Goal: Information Seeking & Learning: Learn about a topic

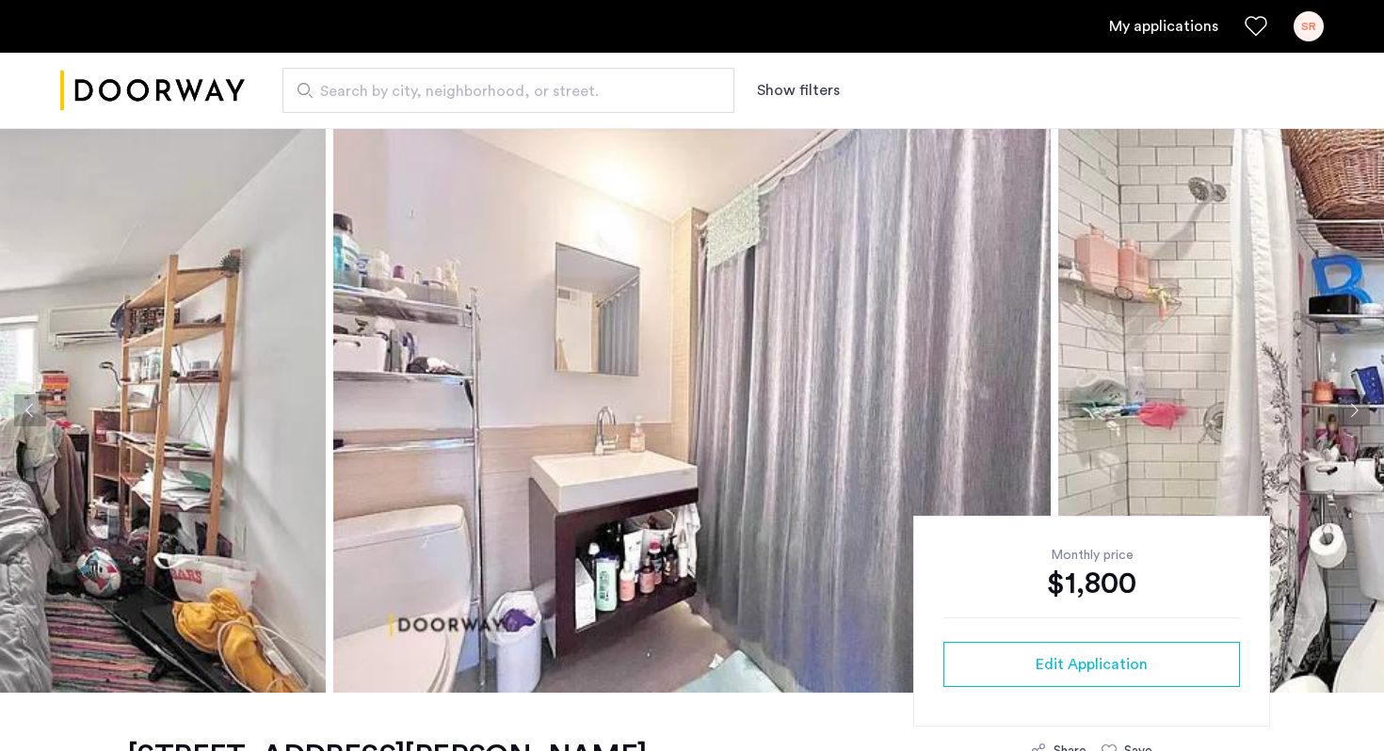
click at [1352, 409] on button "Next apartment" at bounding box center [1354, 411] width 32 height 32
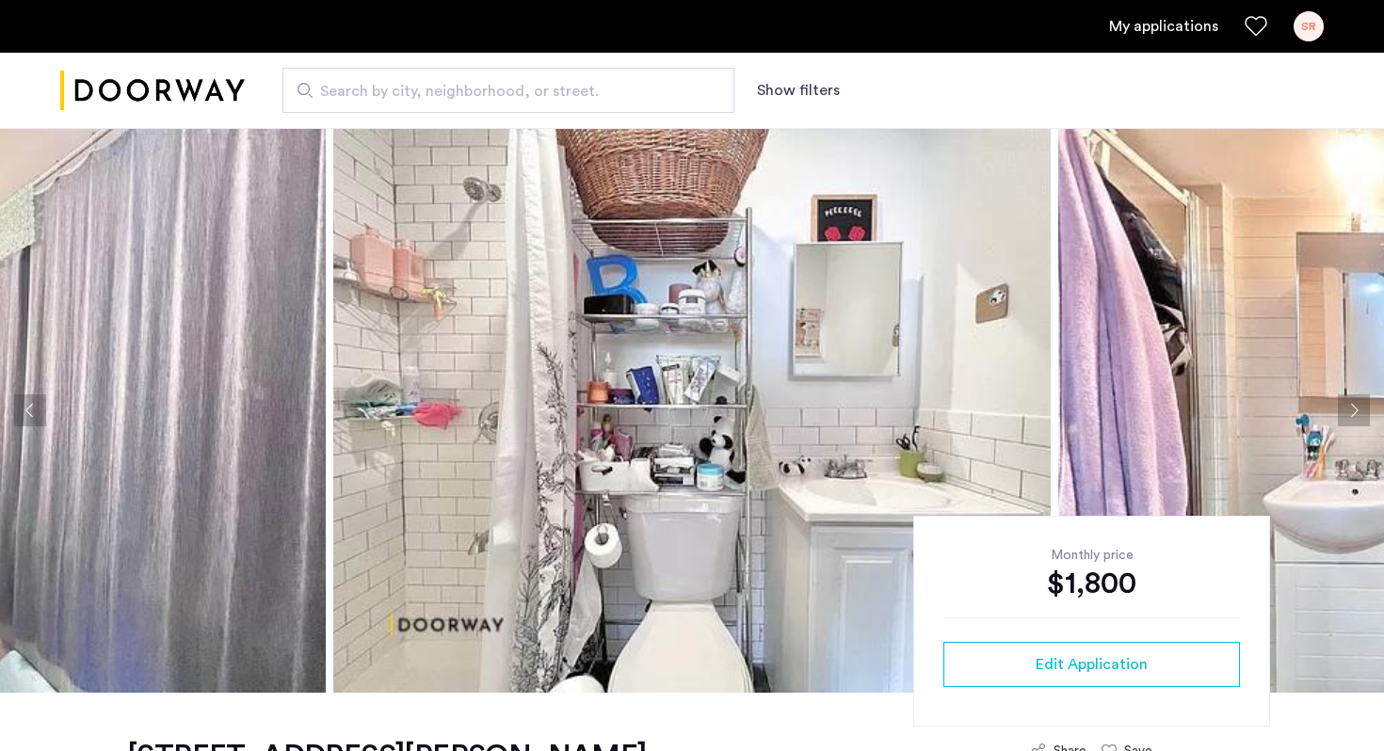
click at [1352, 409] on button "Next apartment" at bounding box center [1354, 411] width 32 height 32
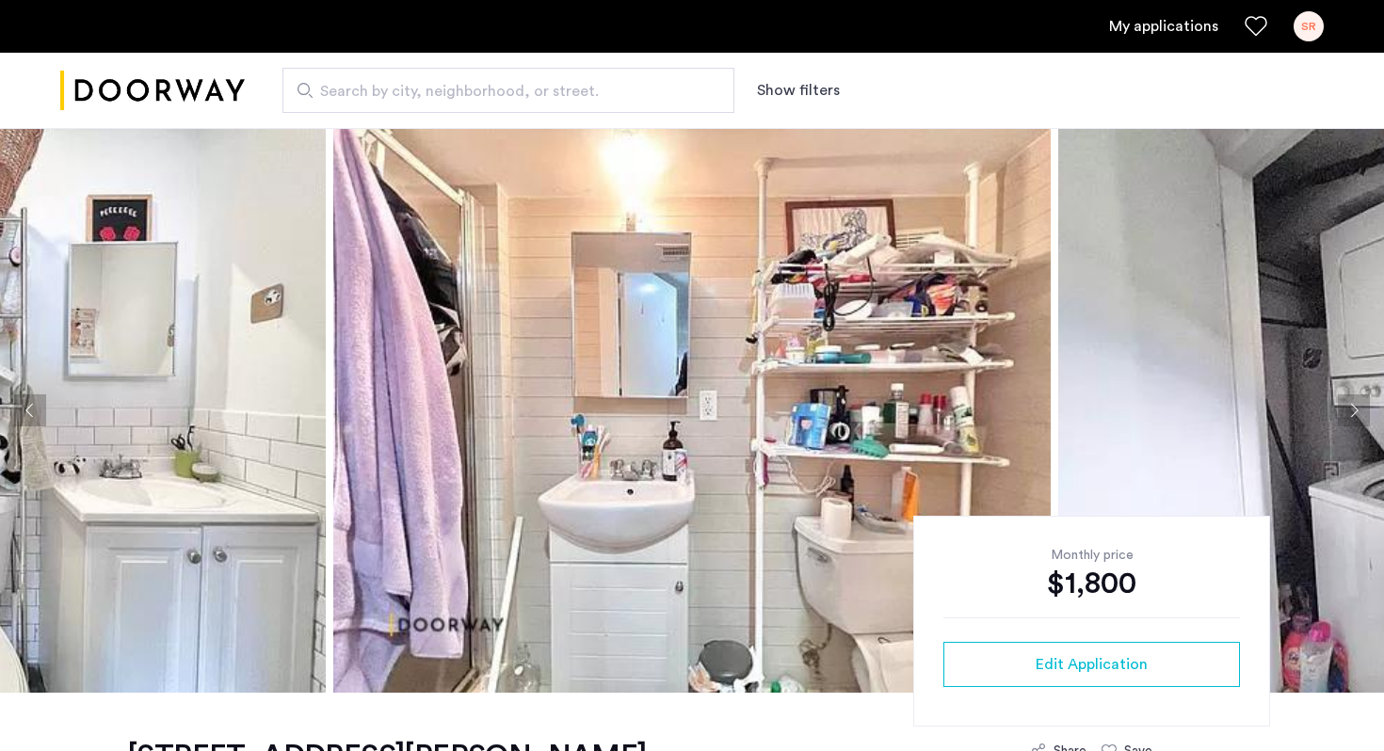
click at [1352, 409] on button "Next apartment" at bounding box center [1354, 411] width 32 height 32
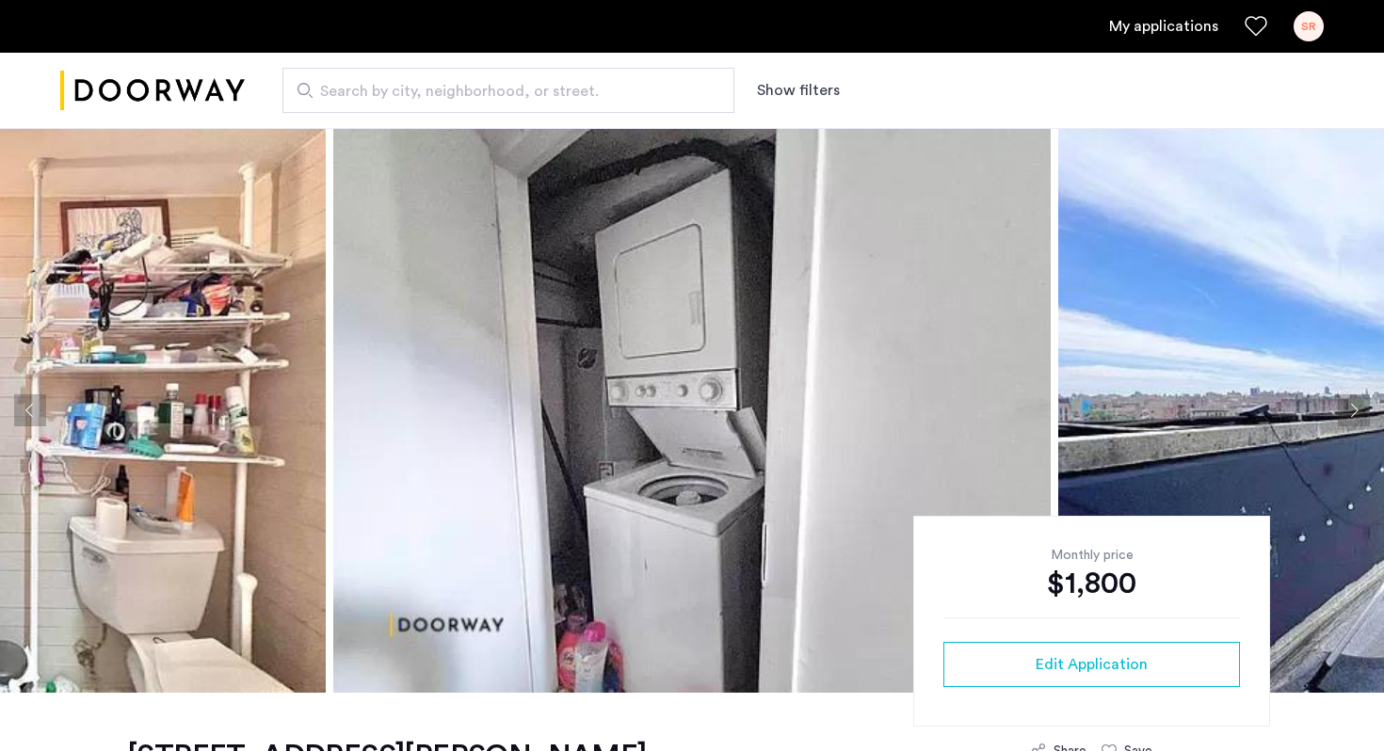
click at [1352, 409] on button "Next apartment" at bounding box center [1354, 411] width 32 height 32
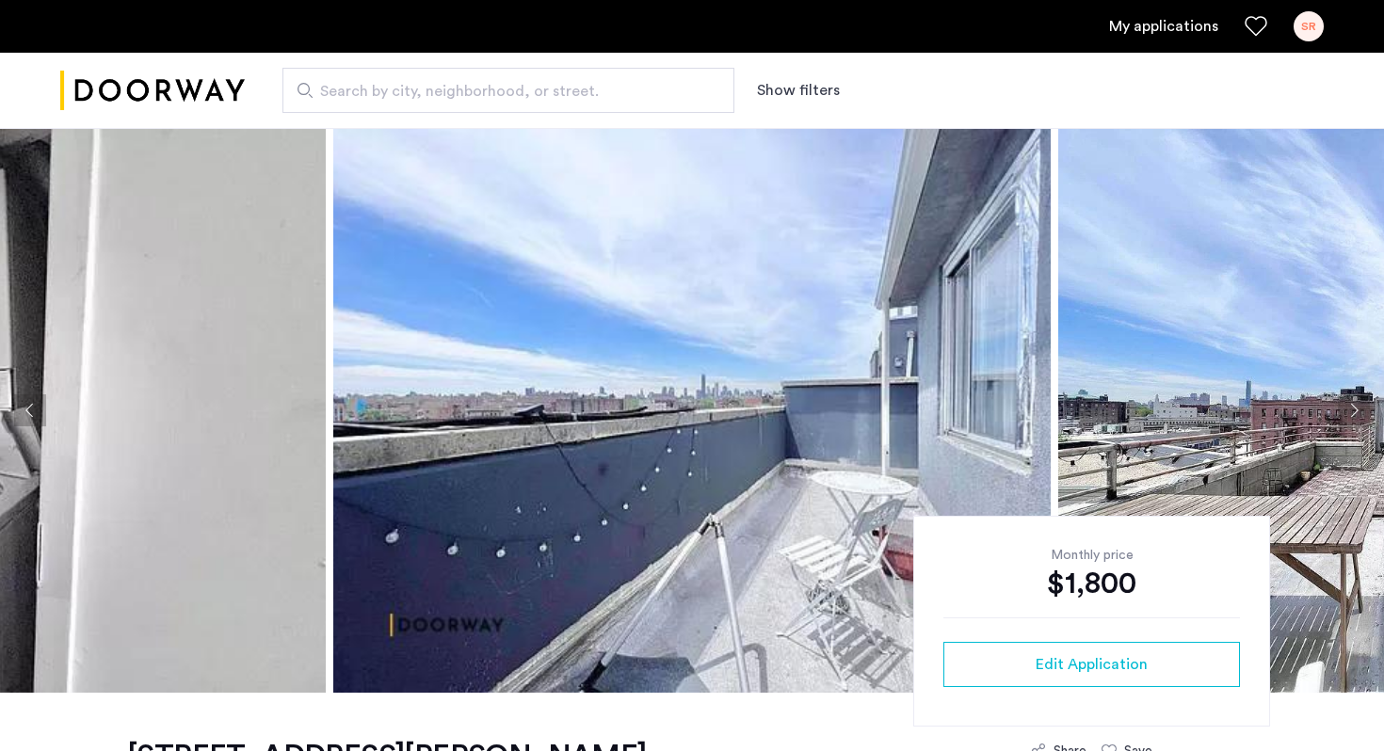
click at [1352, 409] on button "Next apartment" at bounding box center [1354, 411] width 32 height 32
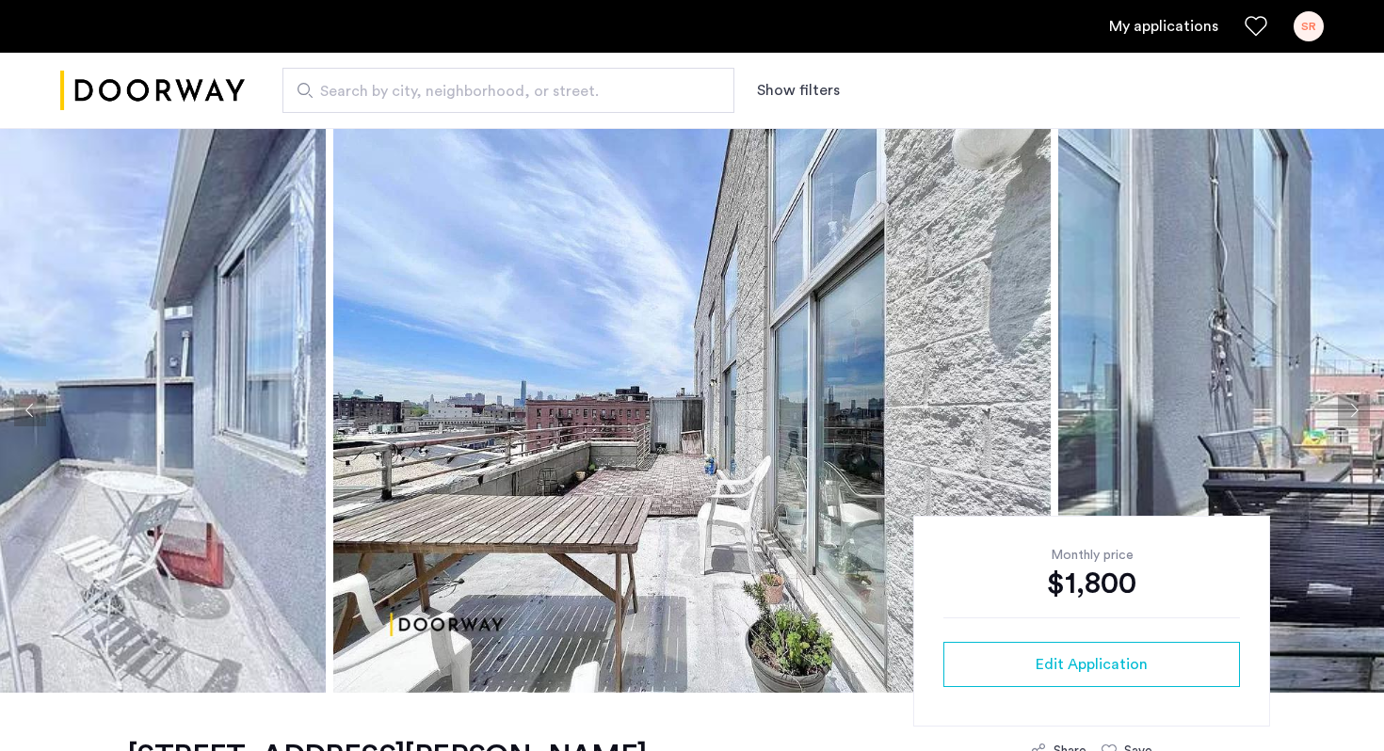
click at [1352, 409] on button "Next apartment" at bounding box center [1354, 411] width 32 height 32
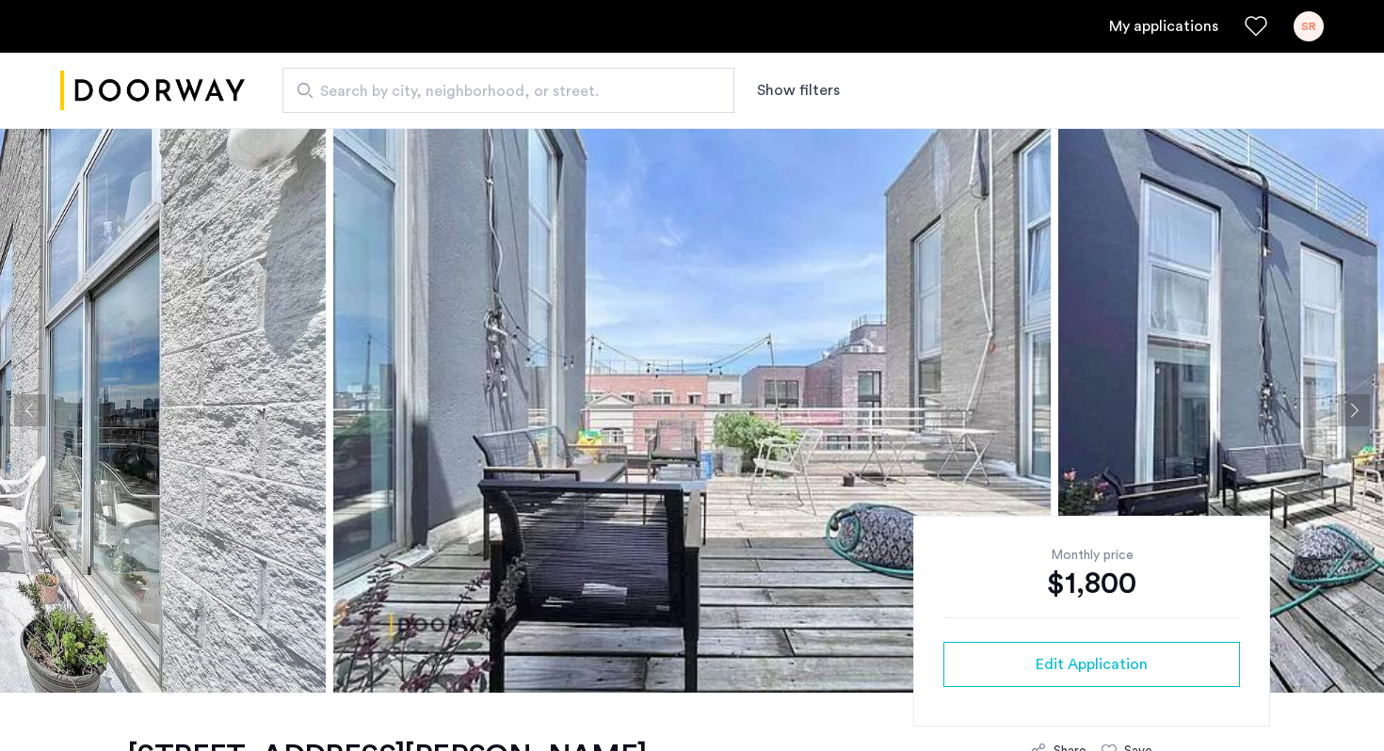
click at [36, 413] on button "Previous apartment" at bounding box center [30, 411] width 32 height 32
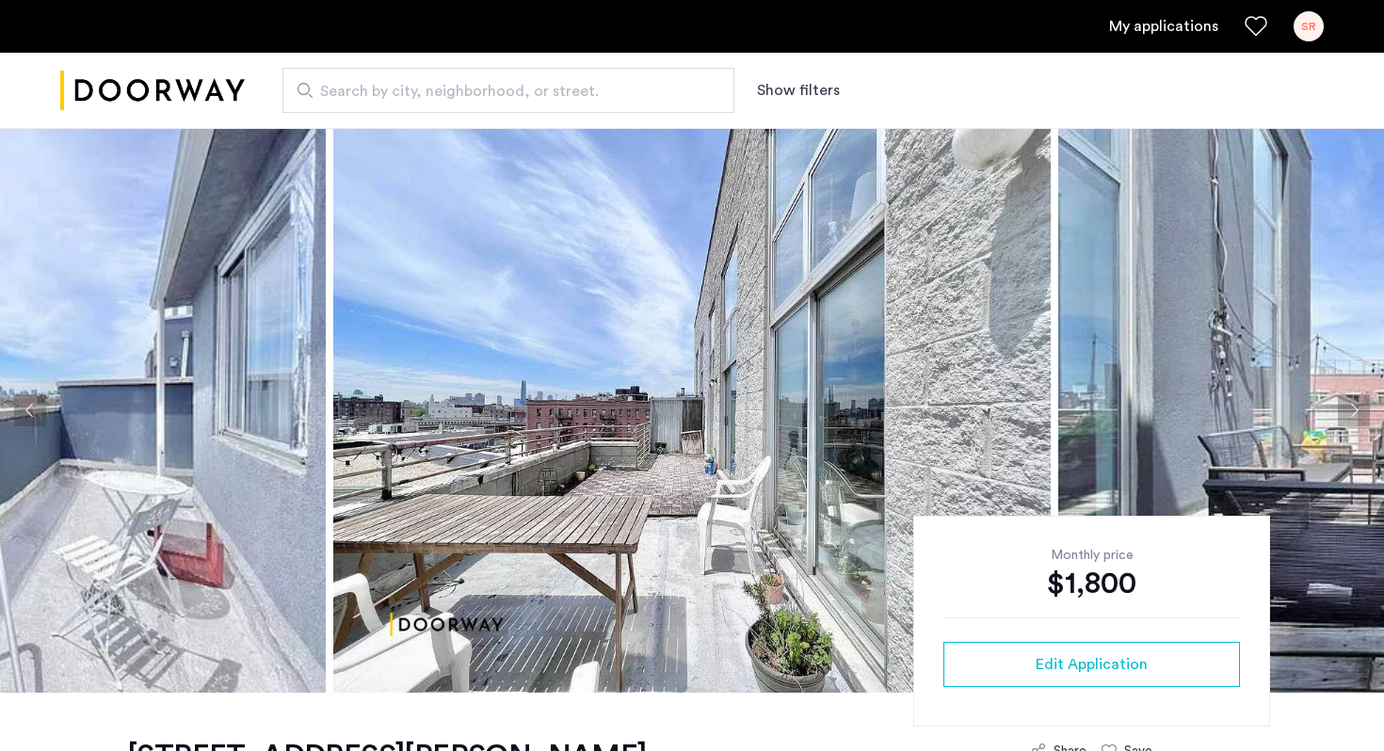
click at [1348, 403] on button "Next apartment" at bounding box center [1354, 411] width 32 height 32
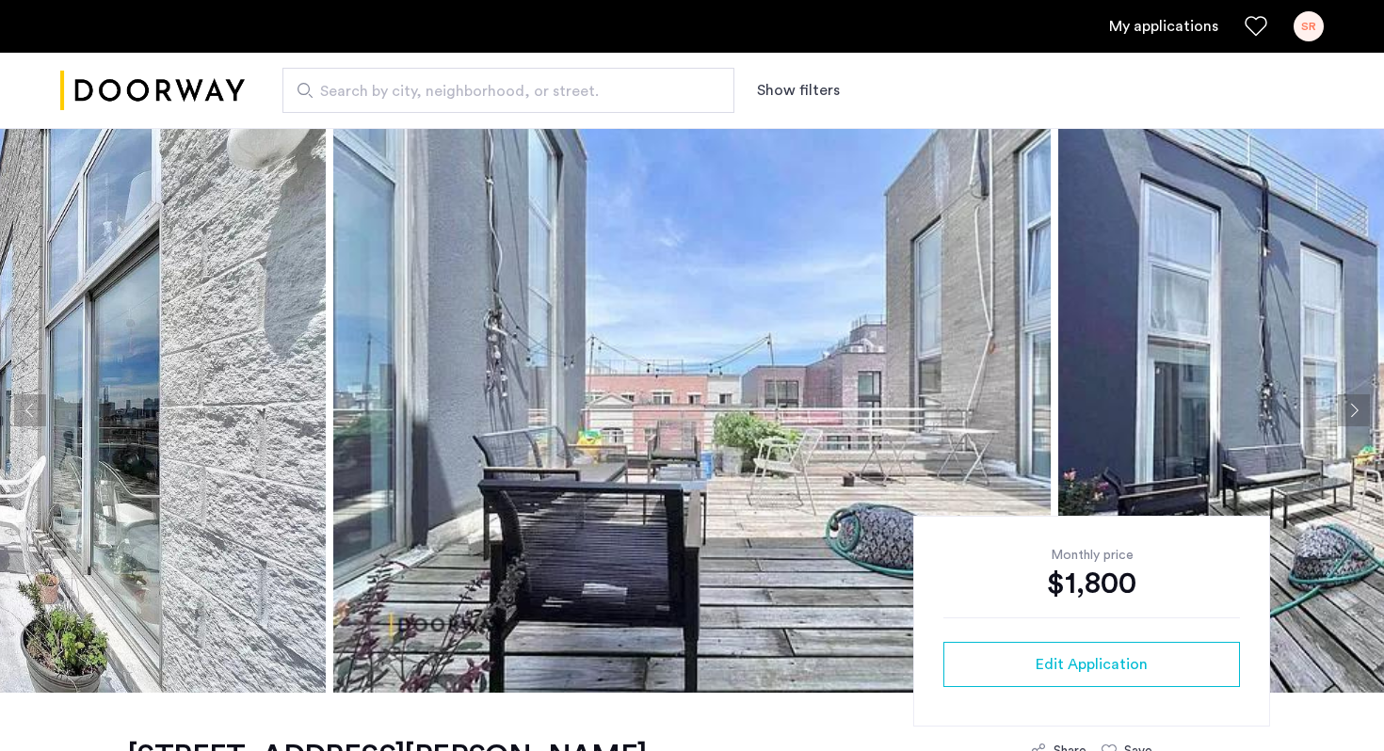
click at [1348, 403] on button "Next apartment" at bounding box center [1354, 411] width 32 height 32
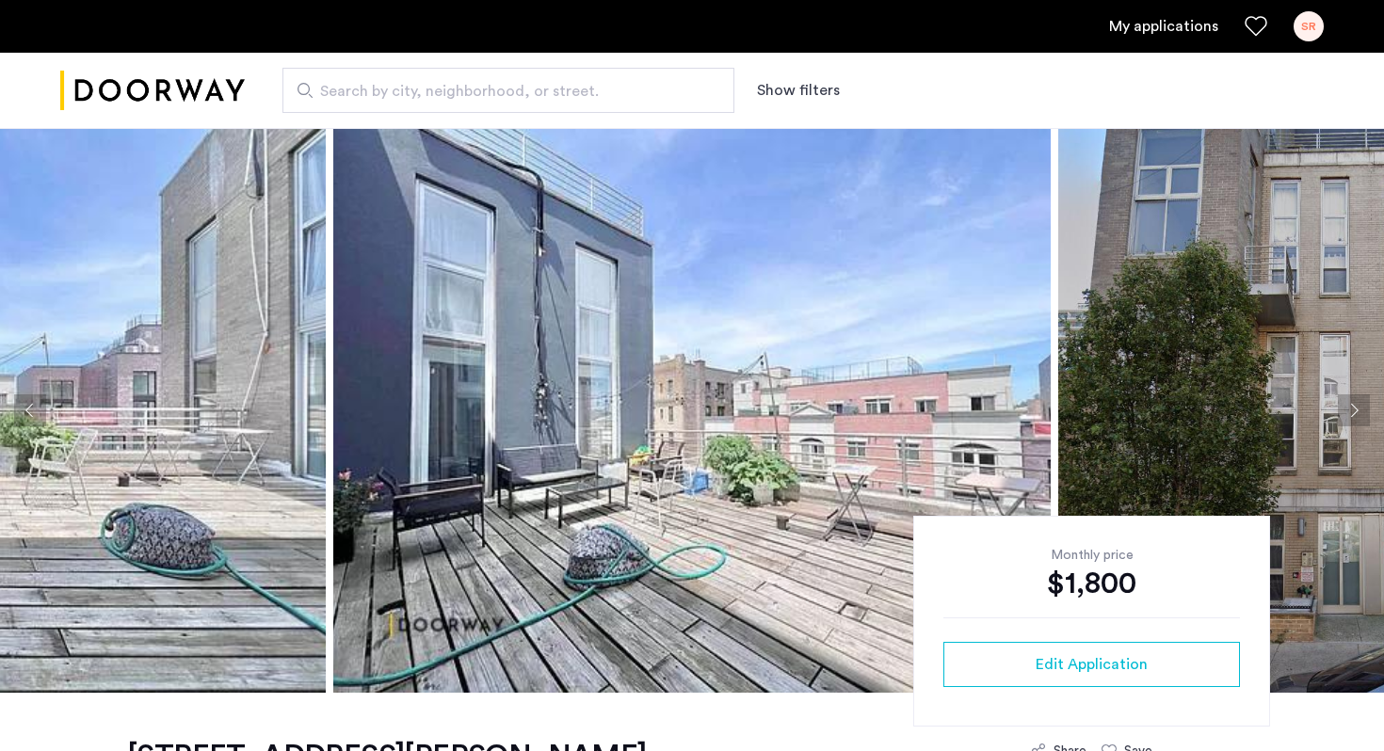
click at [1348, 403] on button "Next apartment" at bounding box center [1354, 411] width 32 height 32
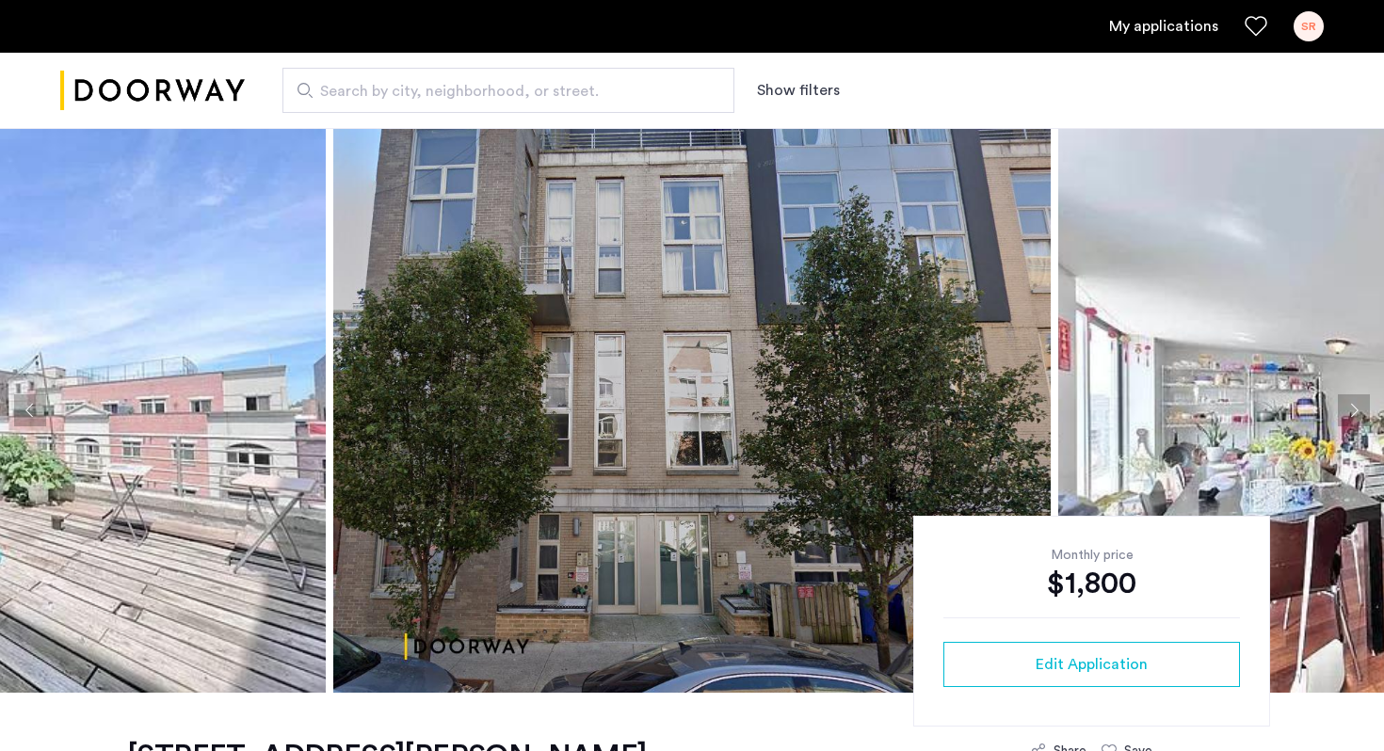
click at [1348, 403] on button "Next apartment" at bounding box center [1354, 411] width 32 height 32
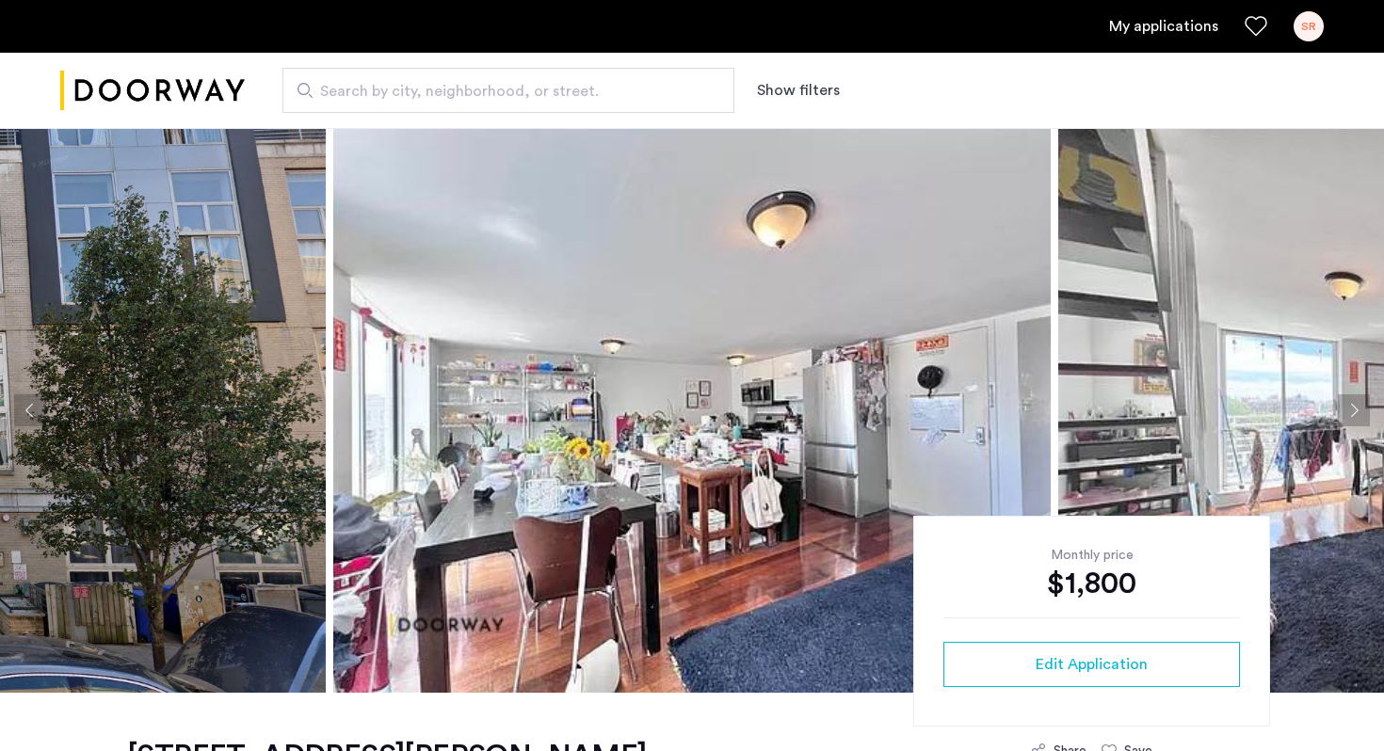
click at [1348, 403] on button "Next apartment" at bounding box center [1354, 411] width 32 height 32
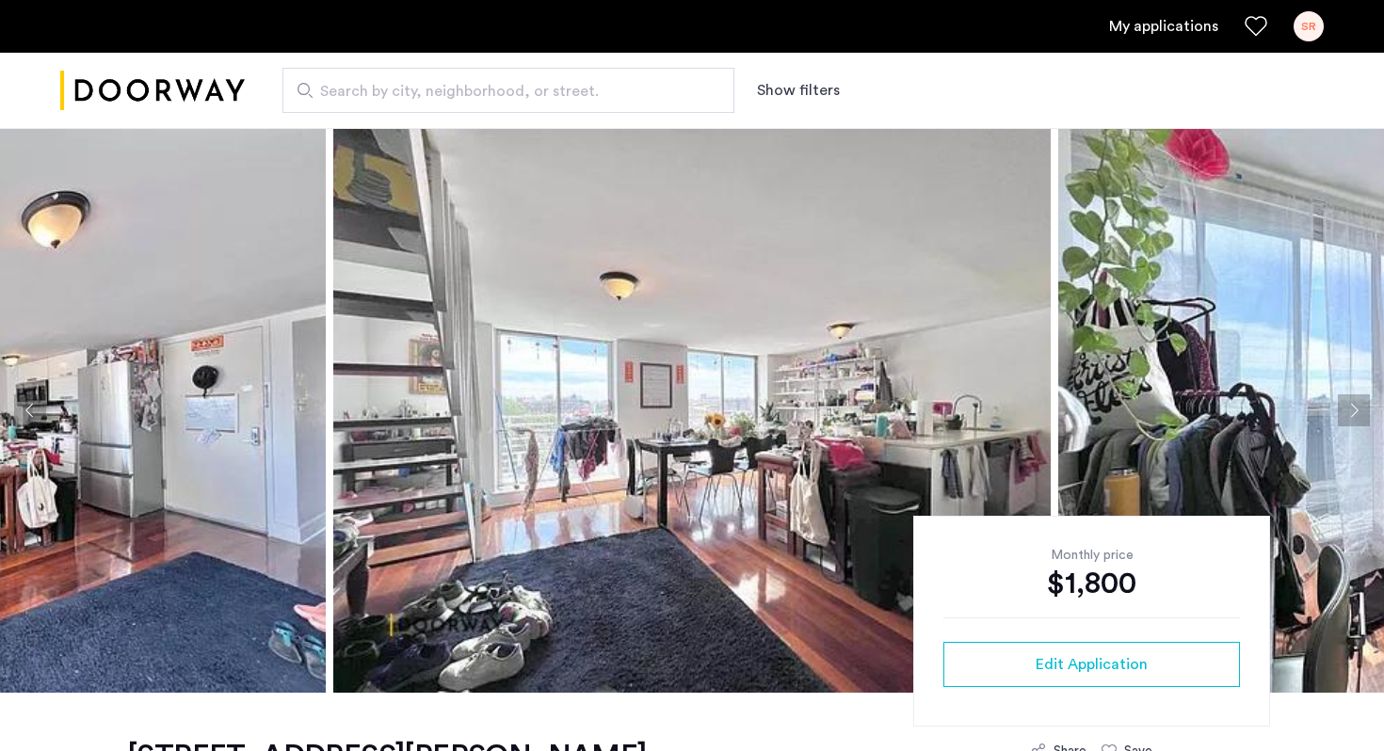
click at [1348, 403] on button "Next apartment" at bounding box center [1354, 411] width 32 height 32
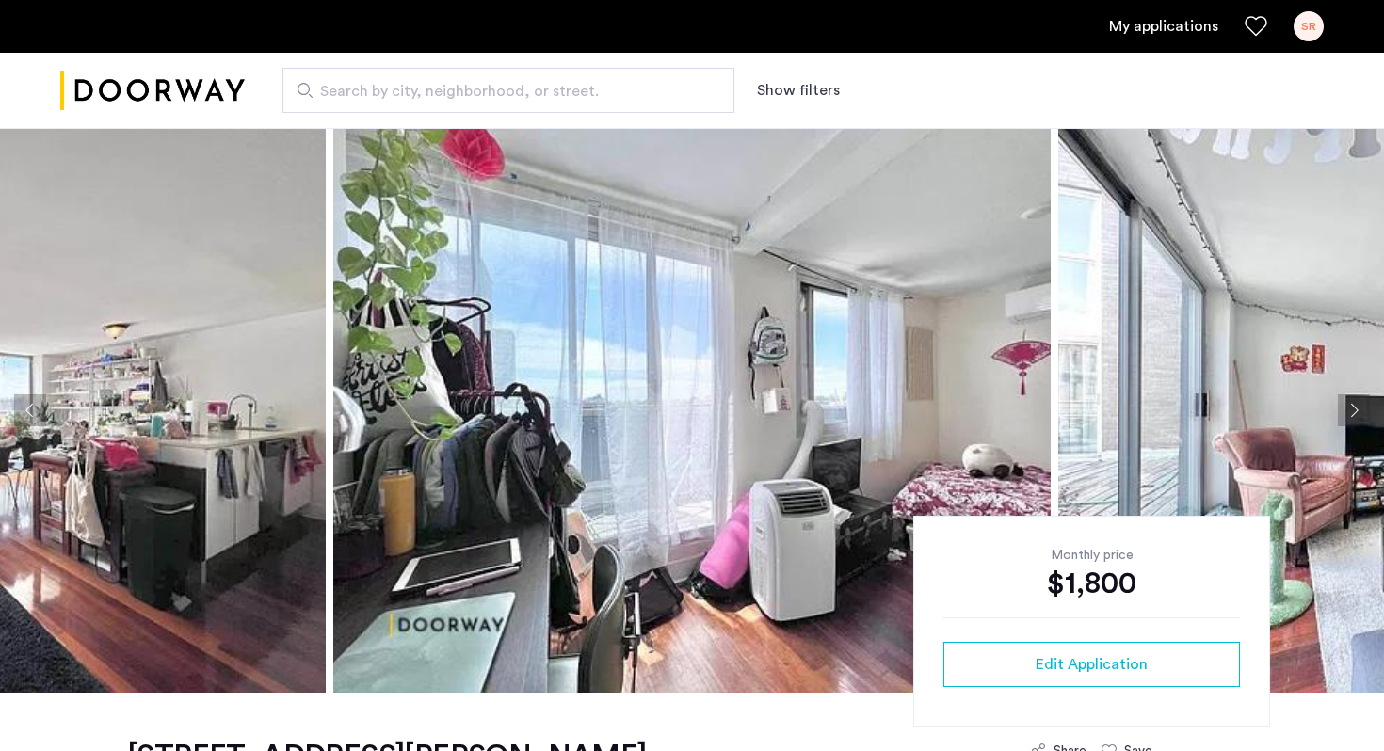
click at [1348, 403] on button "Next apartment" at bounding box center [1354, 411] width 32 height 32
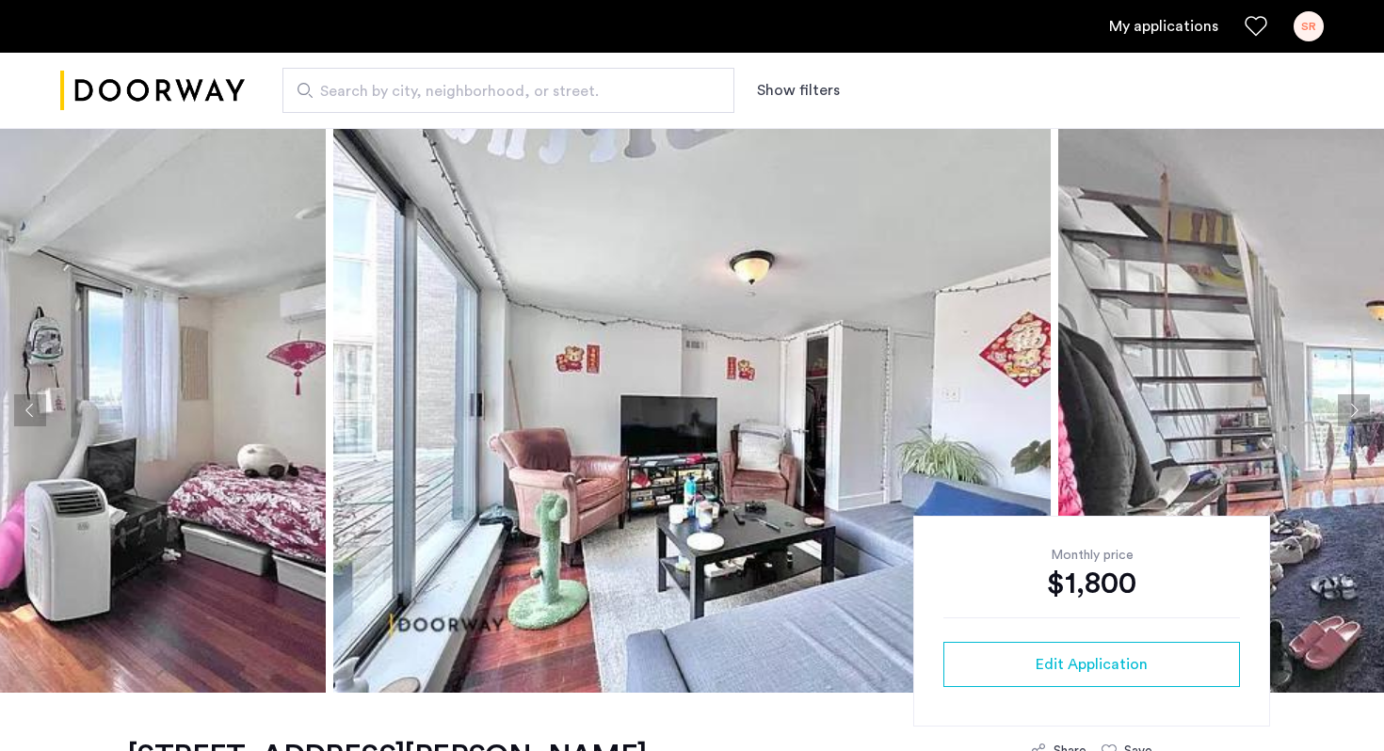
click at [1348, 403] on button "Next apartment" at bounding box center [1354, 411] width 32 height 32
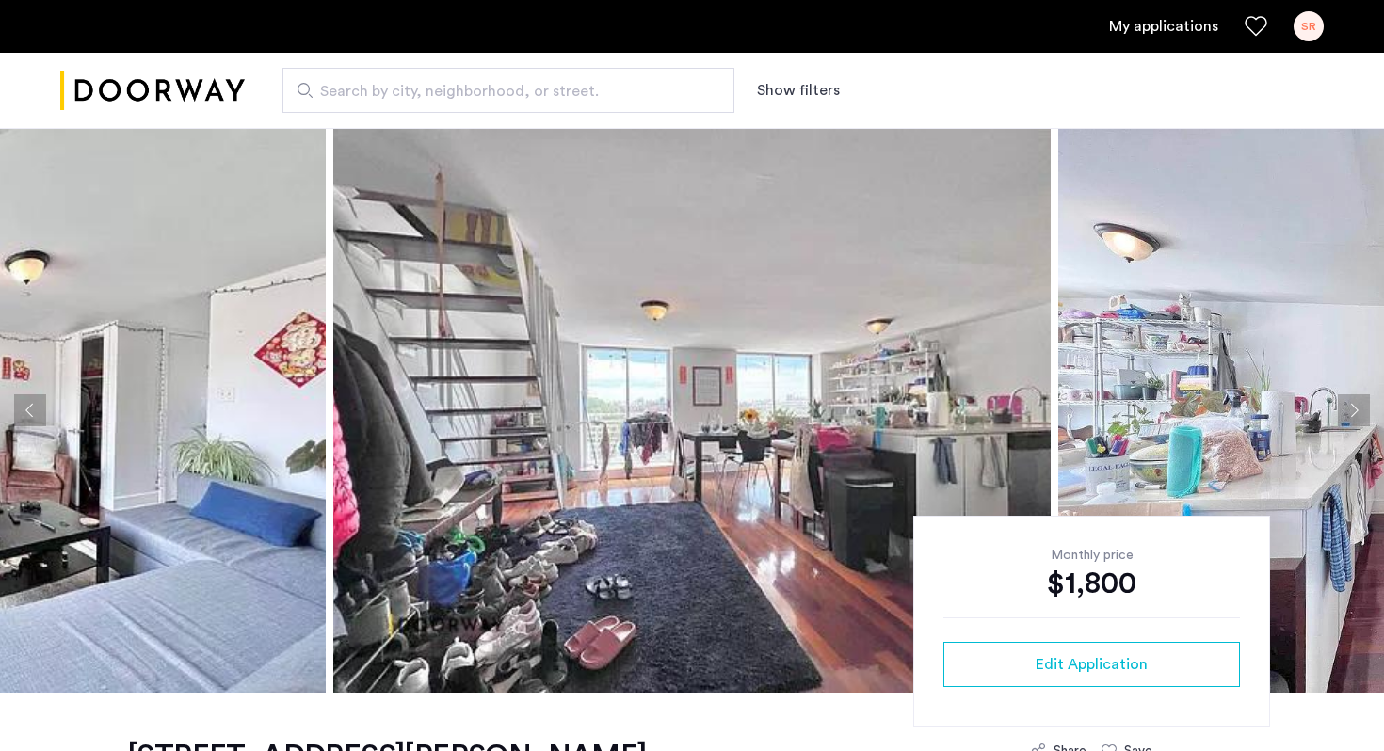
click at [1348, 403] on button "Next apartment" at bounding box center [1354, 411] width 32 height 32
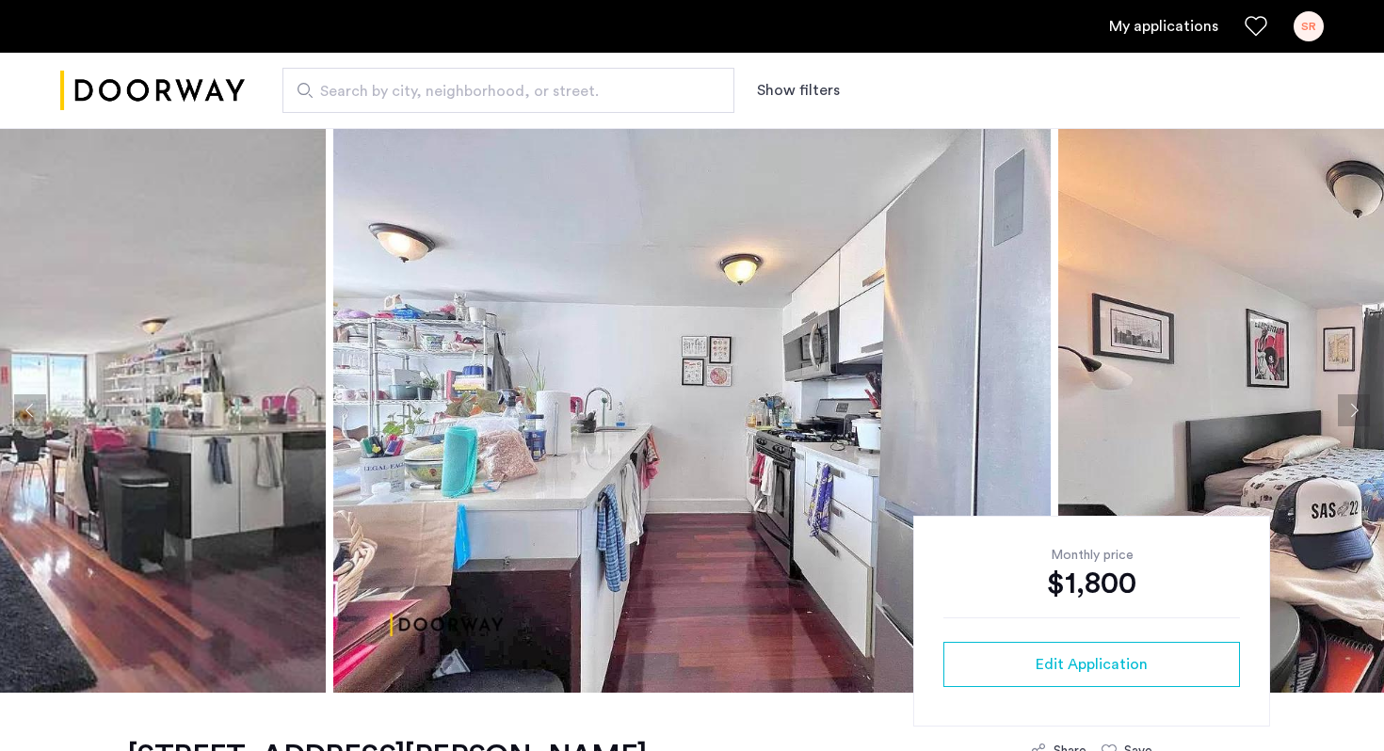
click at [1348, 403] on button "Next apartment" at bounding box center [1354, 411] width 32 height 32
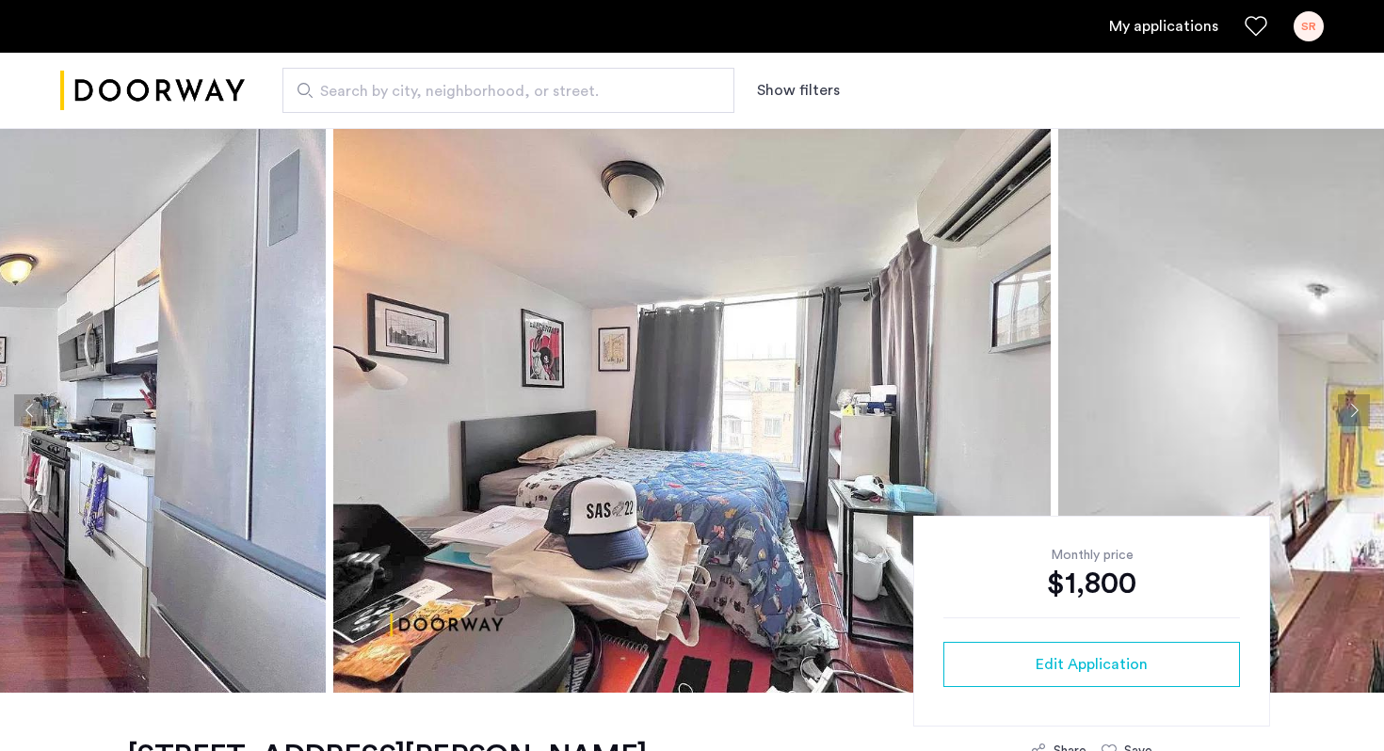
click at [1348, 403] on button "Next apartment" at bounding box center [1354, 411] width 32 height 32
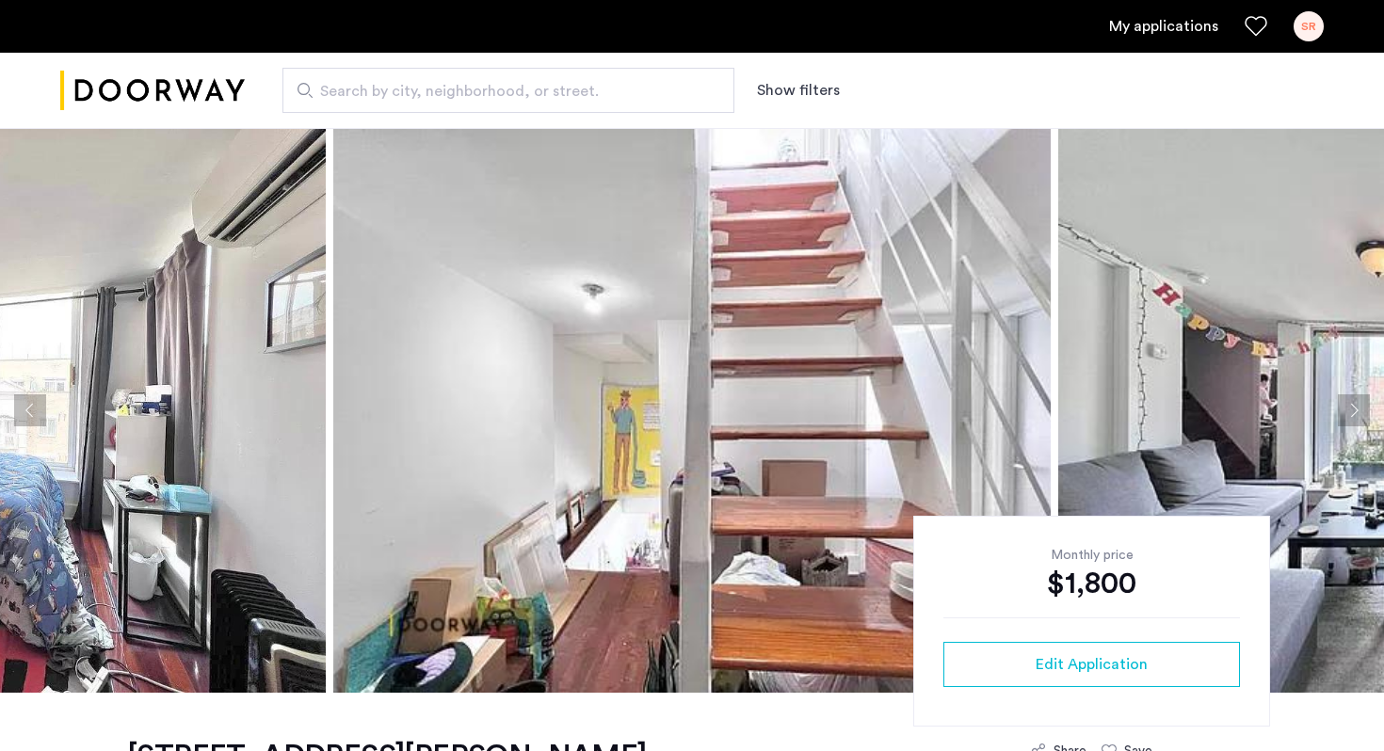
click at [1348, 403] on button "Next apartment" at bounding box center [1354, 411] width 32 height 32
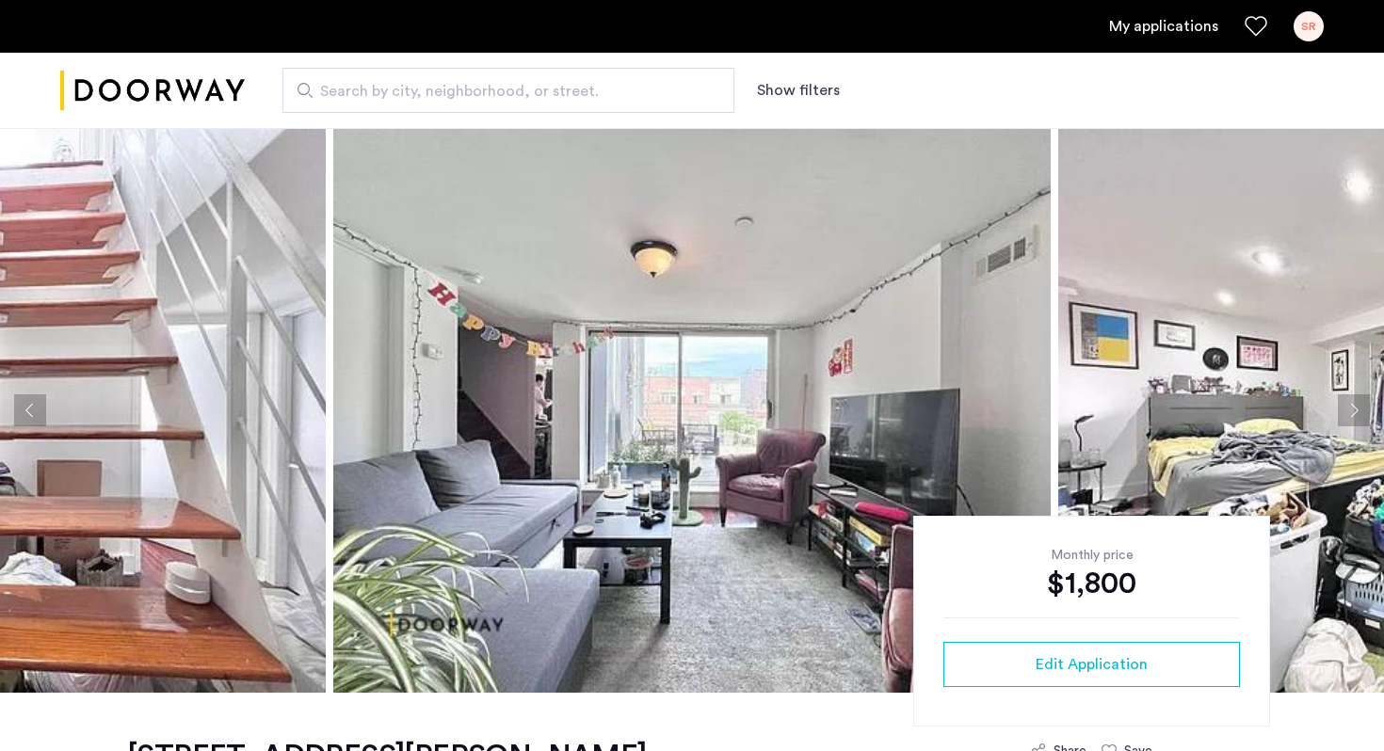
click at [1348, 403] on button "Next apartment" at bounding box center [1354, 411] width 32 height 32
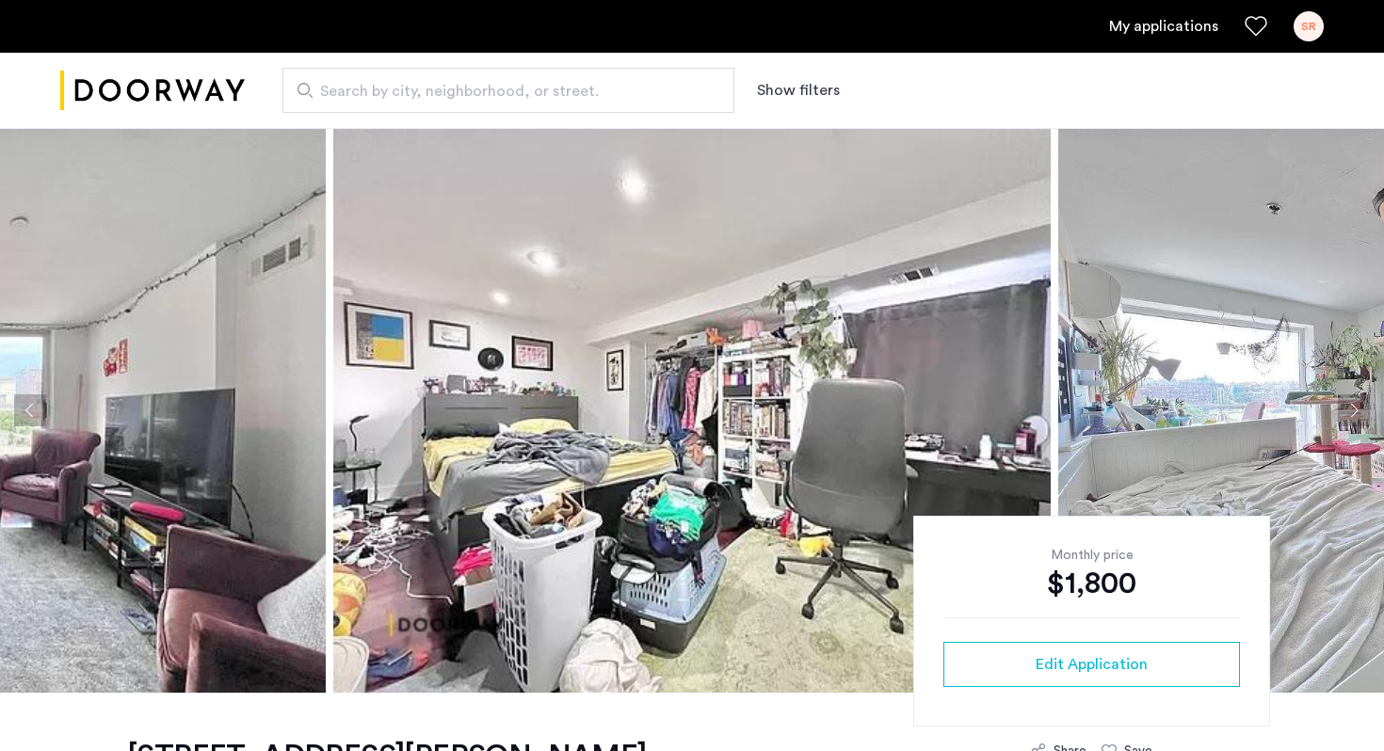
click at [1348, 403] on button "Next apartment" at bounding box center [1354, 411] width 32 height 32
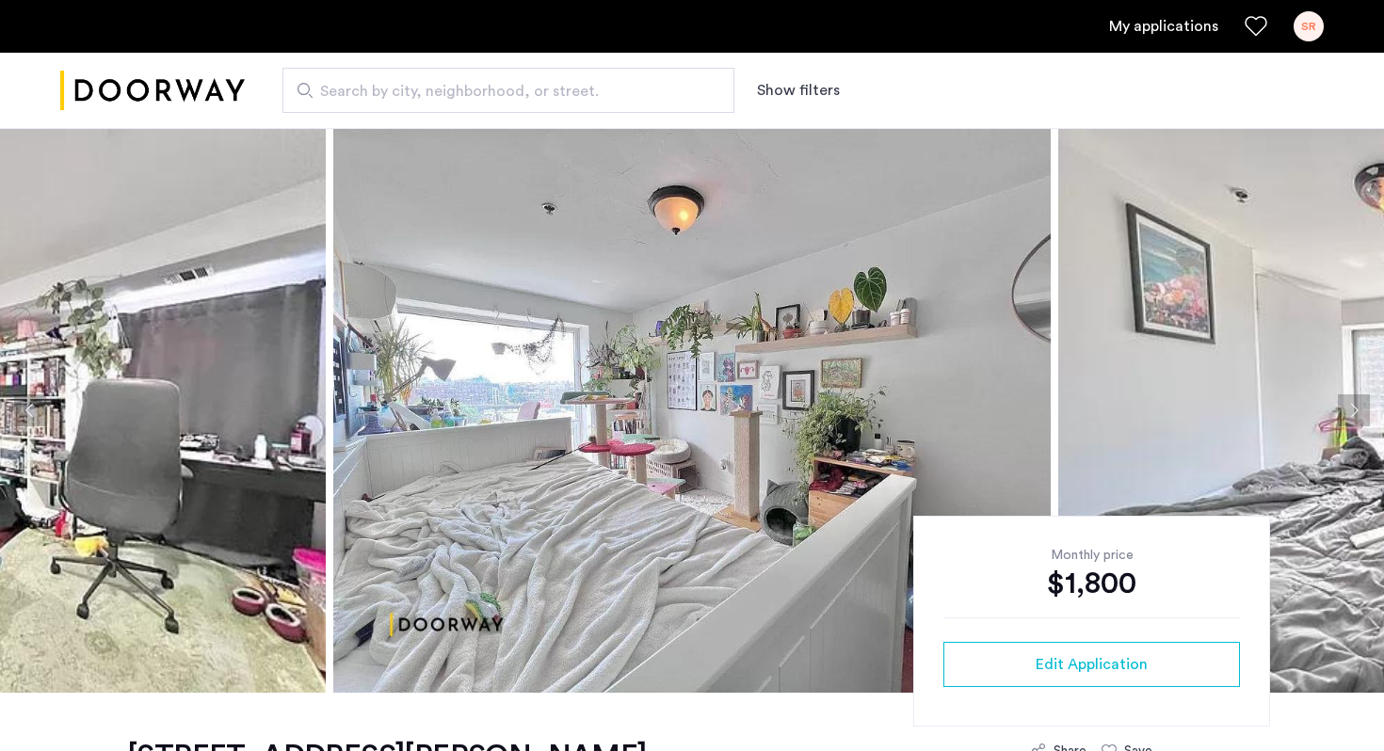
click at [1348, 403] on button "Next apartment" at bounding box center [1354, 411] width 32 height 32
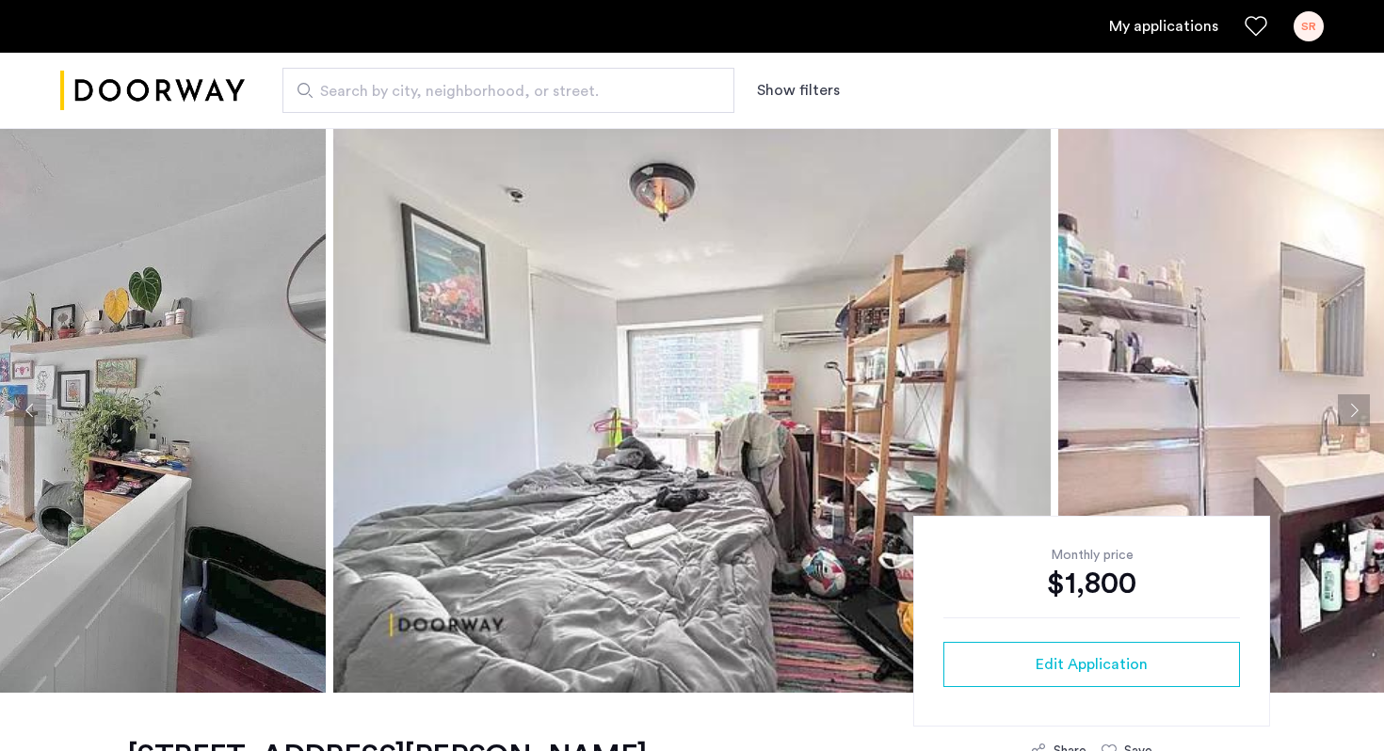
click at [1348, 403] on button "Next apartment" at bounding box center [1354, 411] width 32 height 32
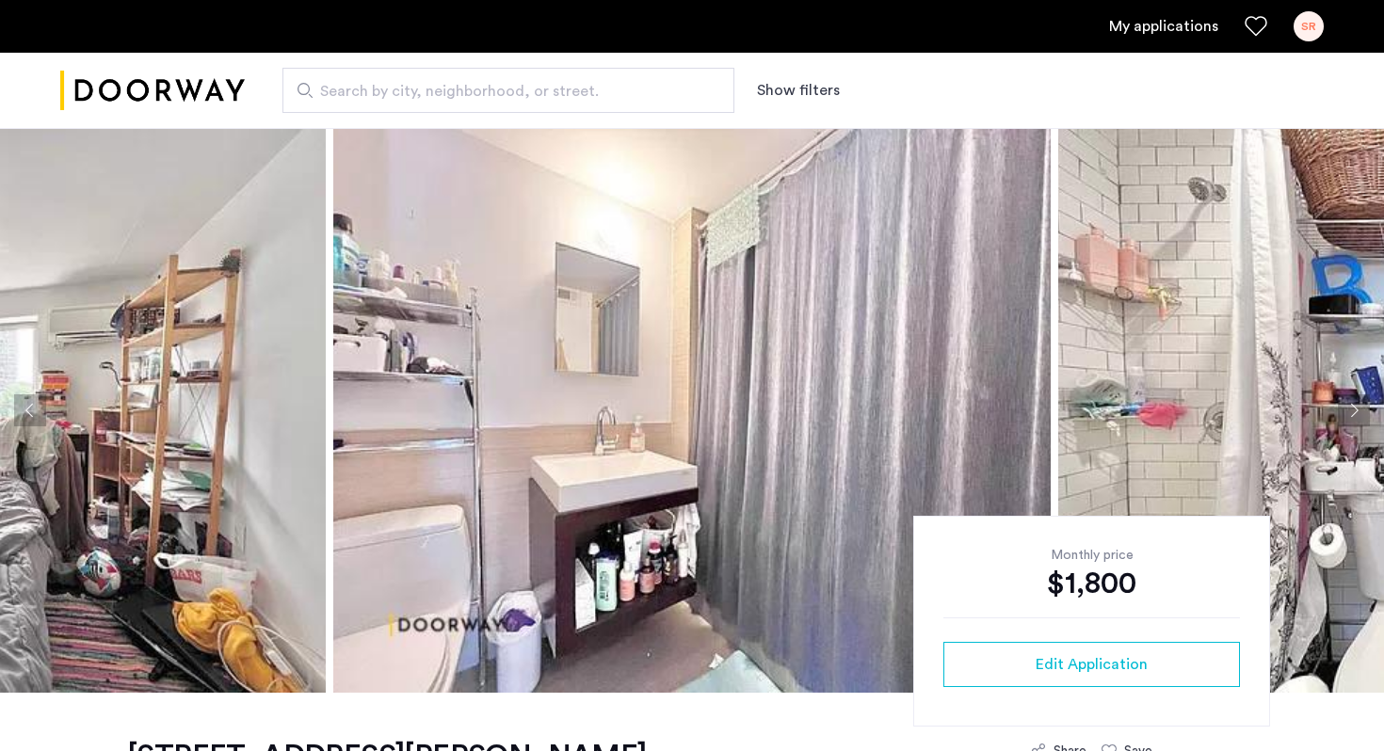
click at [1348, 403] on button "Next apartment" at bounding box center [1354, 411] width 32 height 32
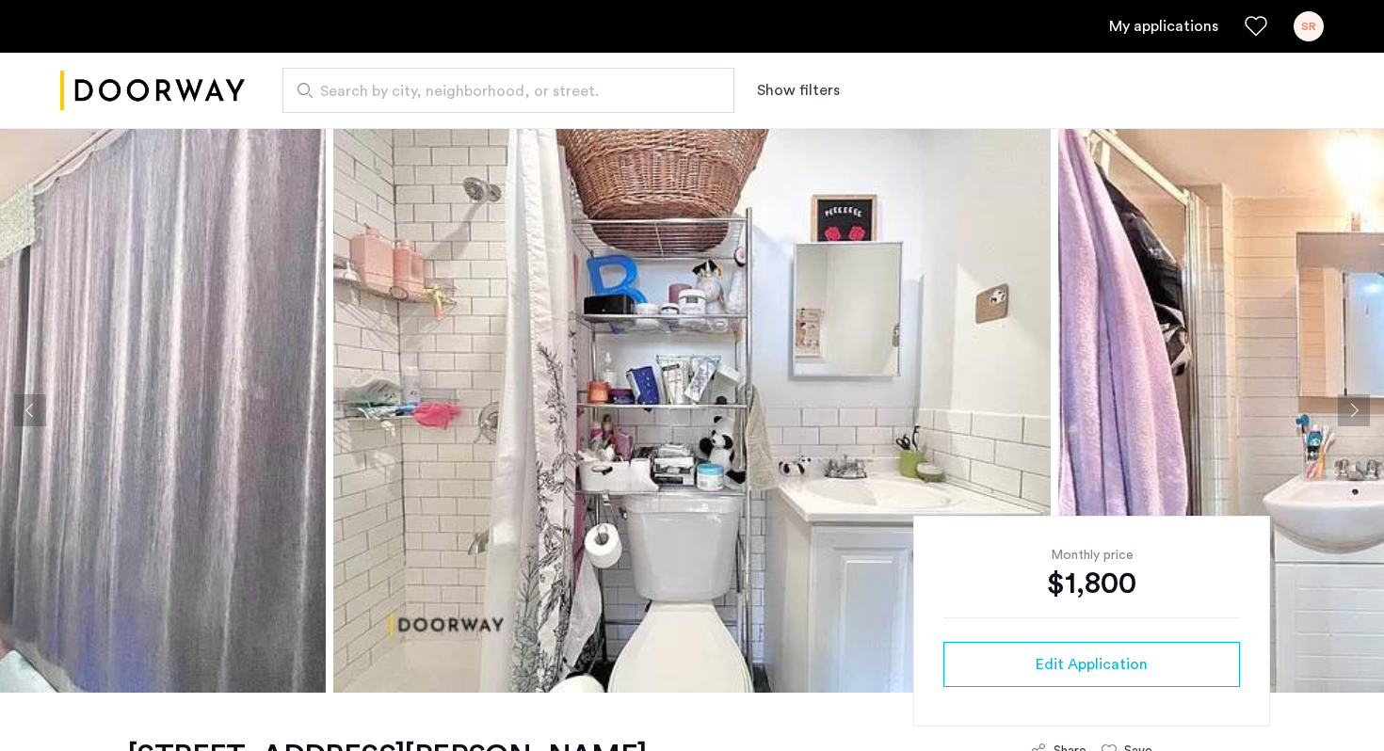
click at [1348, 403] on button "Next apartment" at bounding box center [1354, 411] width 32 height 32
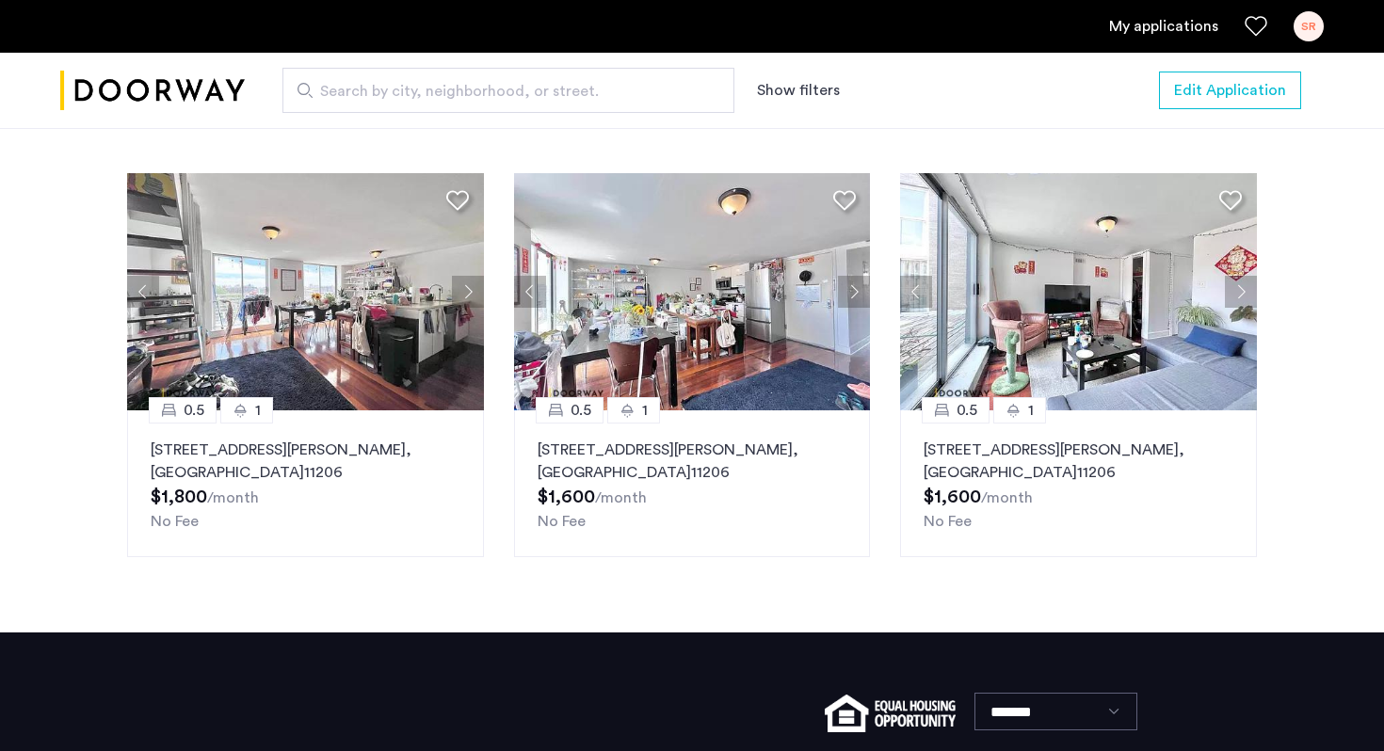
scroll to position [2339, 0]
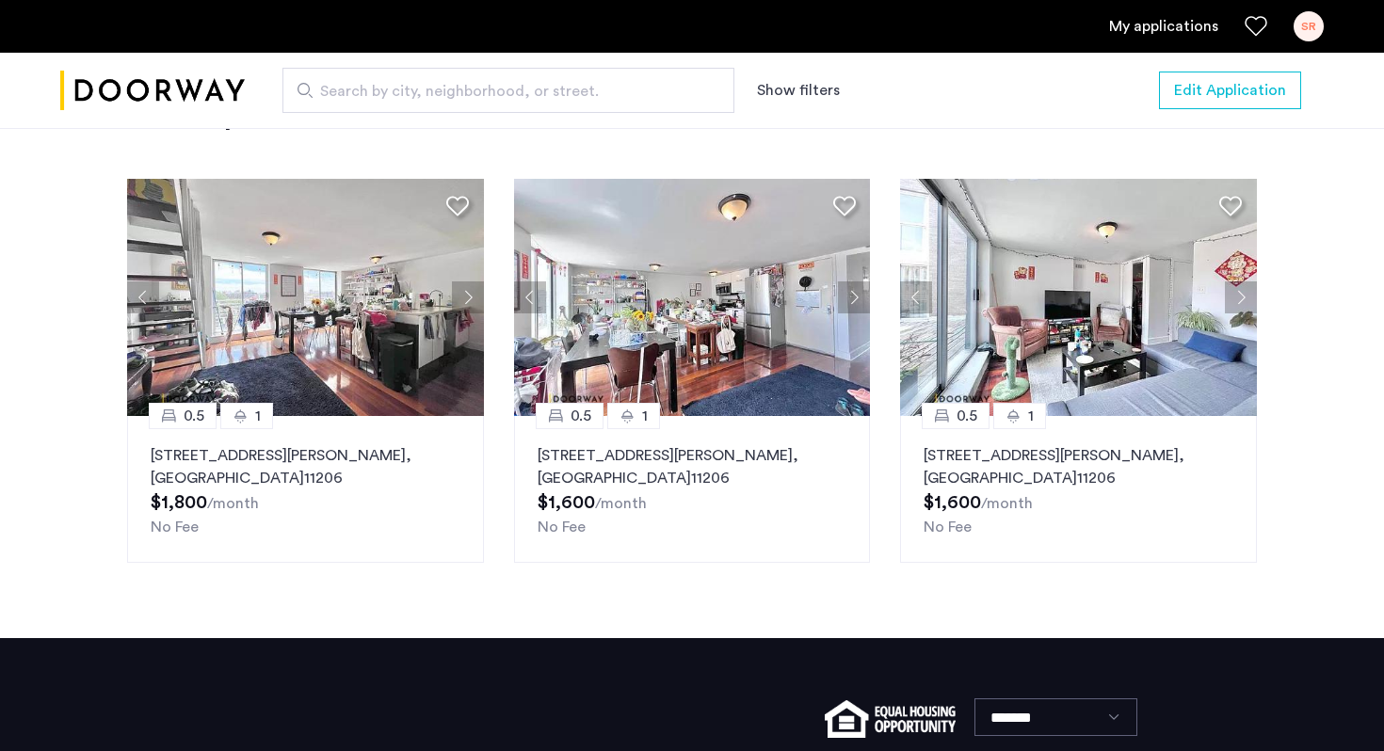
click at [788, 322] on img at bounding box center [692, 297] width 357 height 237
